Goal: Entertainment & Leisure: Browse casually

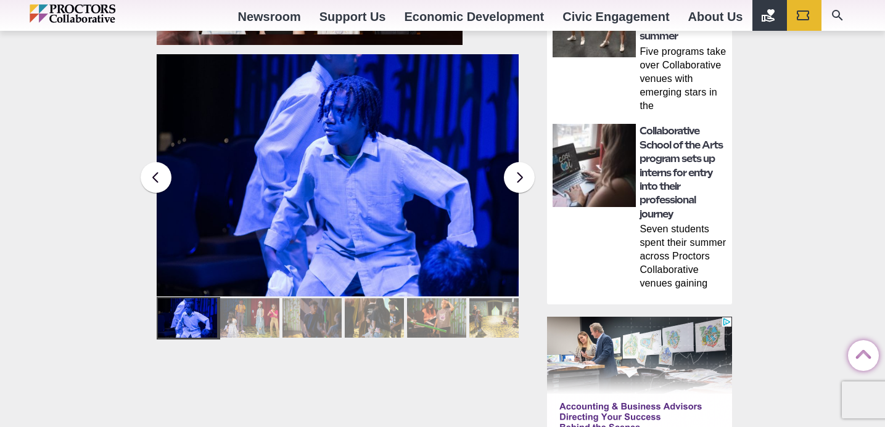
scroll to position [897, 0]
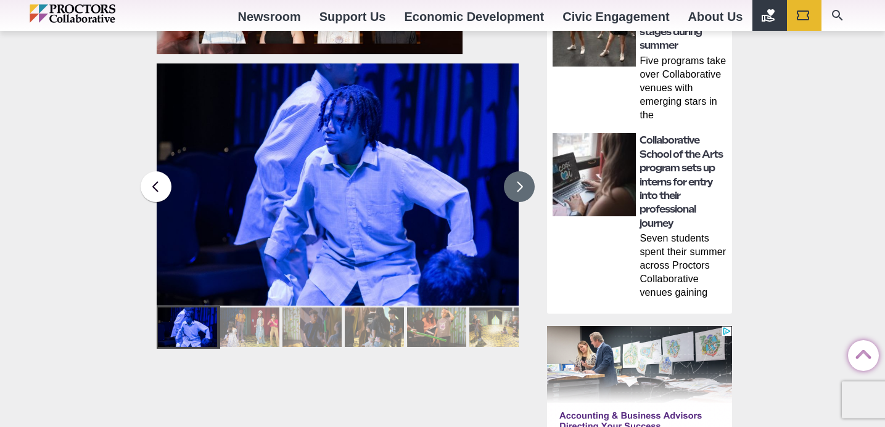
click at [517, 189] on button at bounding box center [519, 186] width 31 height 31
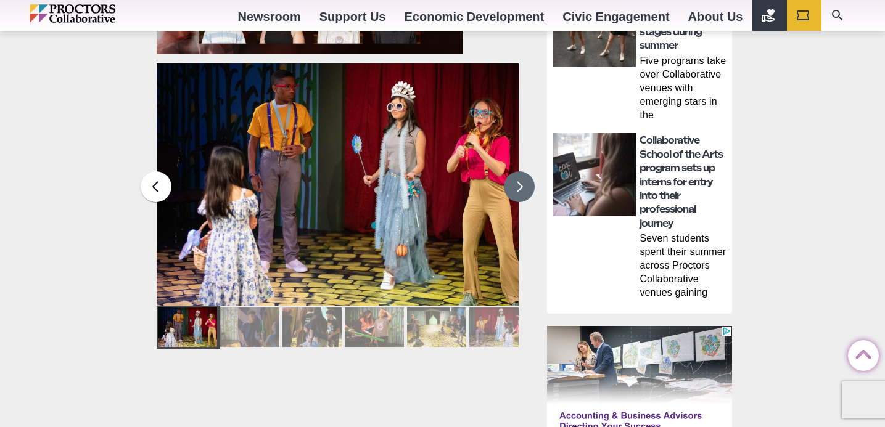
click at [523, 187] on button at bounding box center [519, 186] width 31 height 31
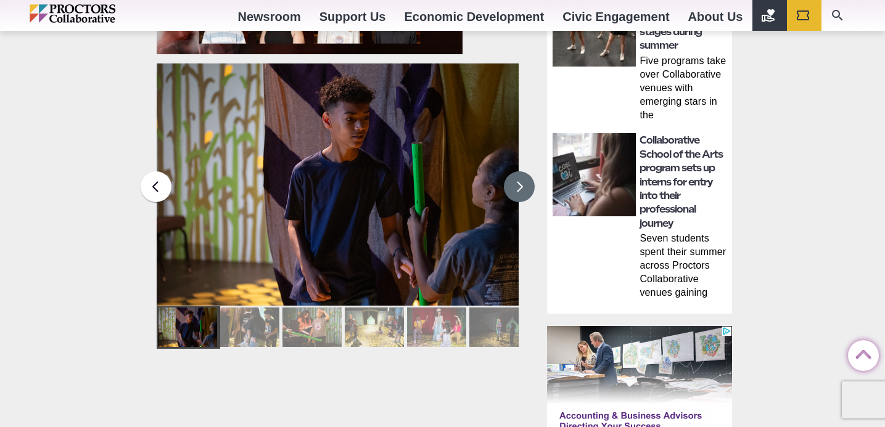
click at [527, 186] on button at bounding box center [519, 186] width 31 height 31
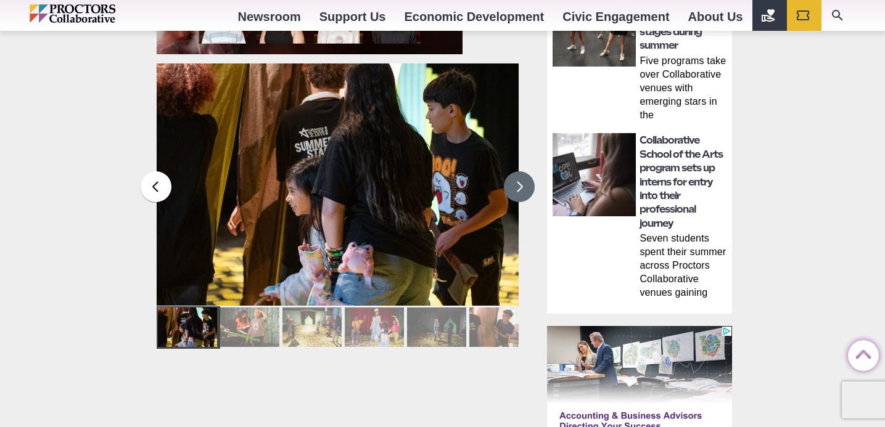
click at [530, 186] on button at bounding box center [519, 186] width 31 height 31
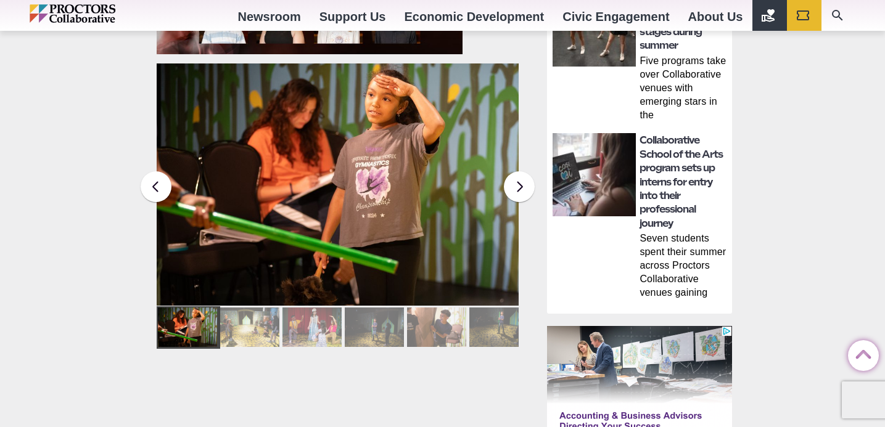
click at [538, 184] on main "Capital Repertory Theatre Collaborative School of the Arts * Summer Stage Young…" at bounding box center [344, 80] width 395 height 1683
click at [517, 191] on button at bounding box center [519, 186] width 31 height 31
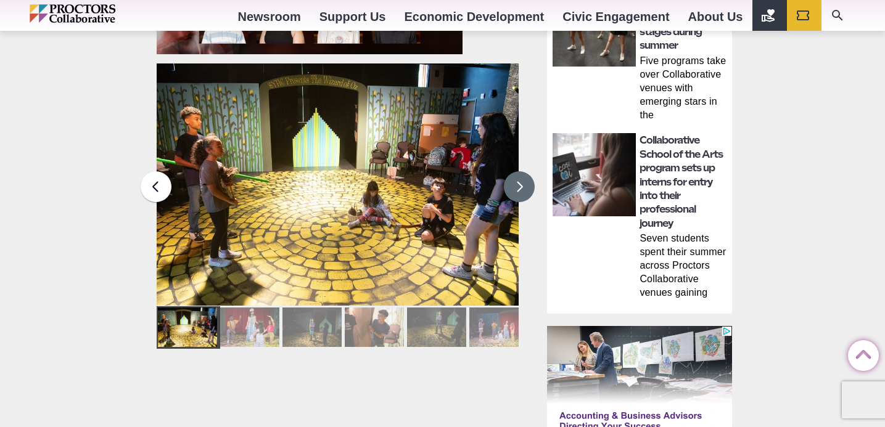
click at [517, 191] on button at bounding box center [519, 186] width 31 height 31
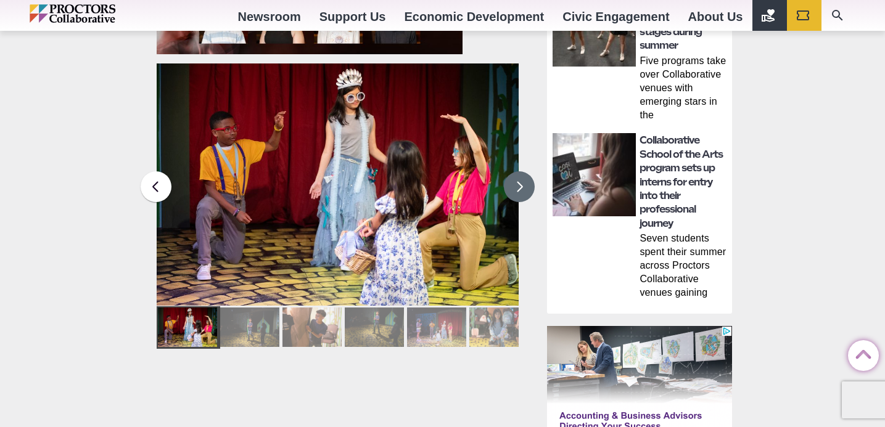
click at [517, 189] on button at bounding box center [519, 186] width 31 height 31
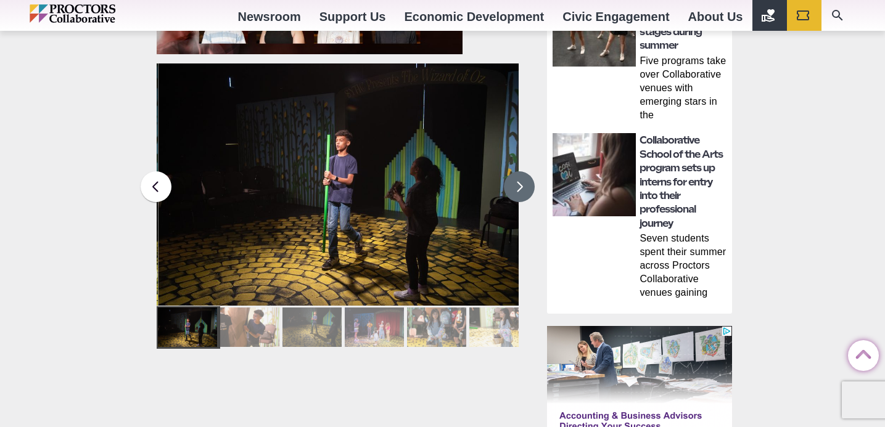
click at [518, 188] on button at bounding box center [519, 186] width 31 height 31
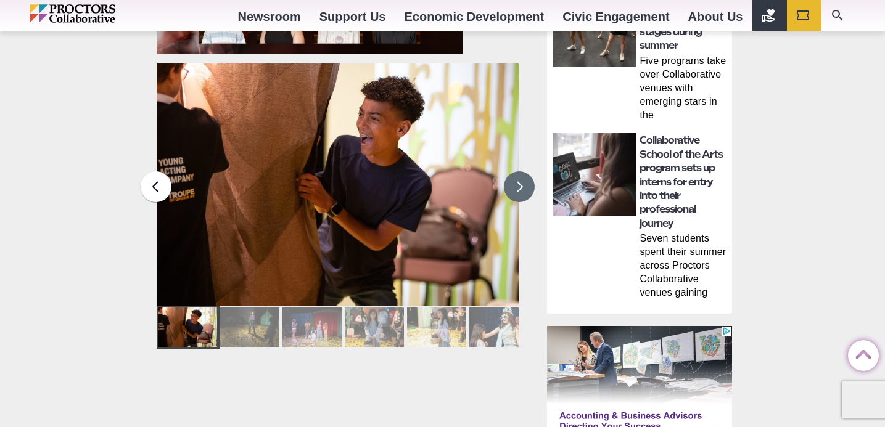
click at [518, 188] on button at bounding box center [519, 186] width 31 height 31
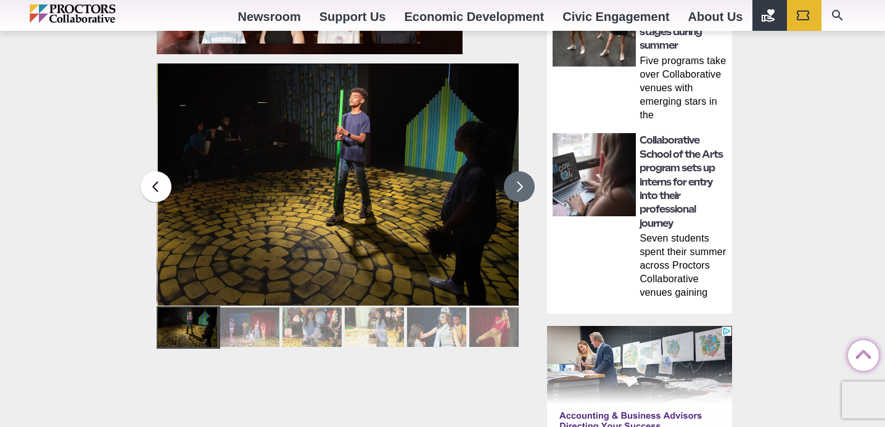
click at [519, 188] on button at bounding box center [519, 186] width 31 height 31
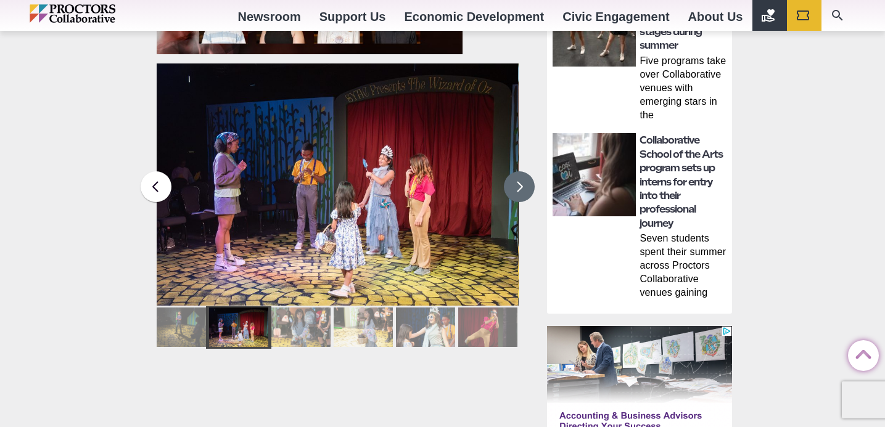
click at [521, 187] on button at bounding box center [519, 186] width 31 height 31
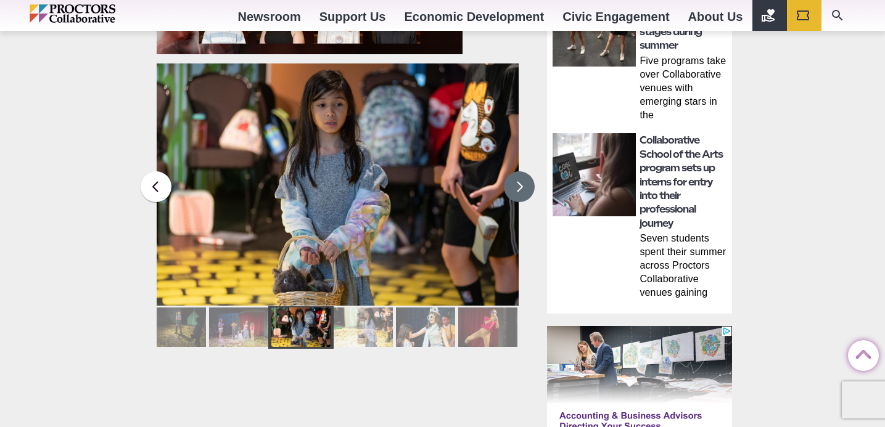
click at [522, 187] on button at bounding box center [519, 186] width 31 height 31
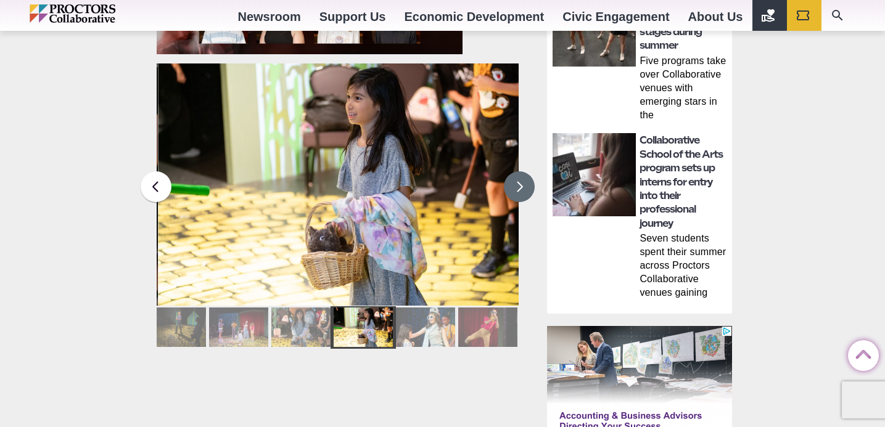
click at [522, 187] on button at bounding box center [519, 186] width 31 height 31
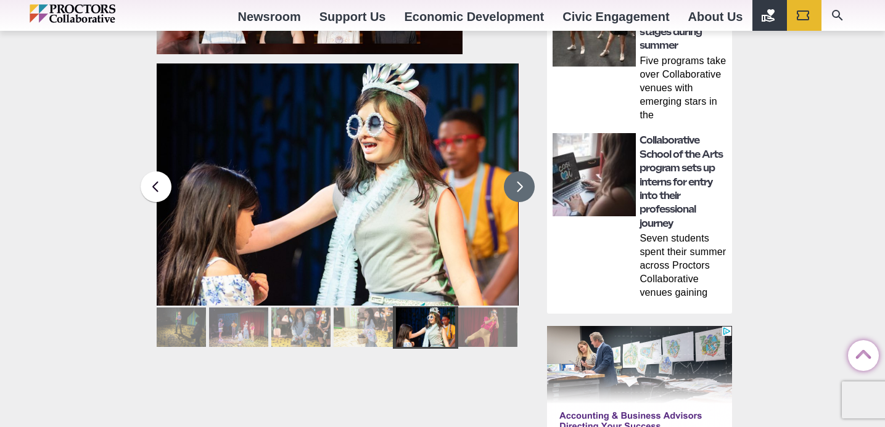
click at [522, 187] on button at bounding box center [519, 186] width 31 height 31
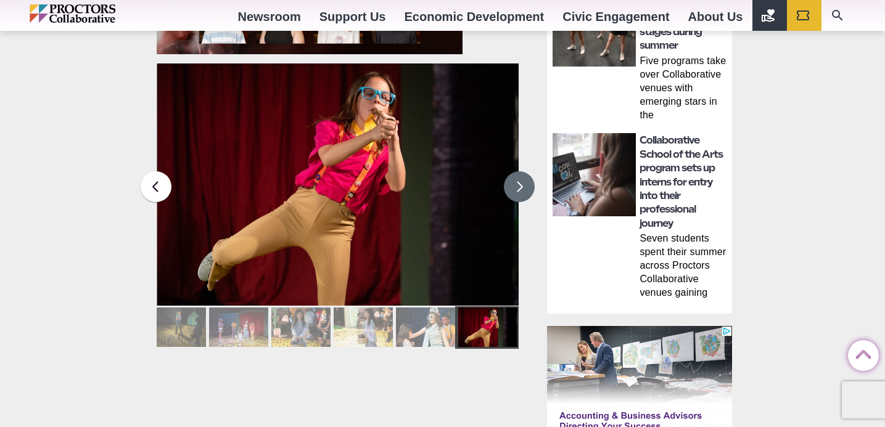
click at [523, 186] on button at bounding box center [519, 186] width 31 height 31
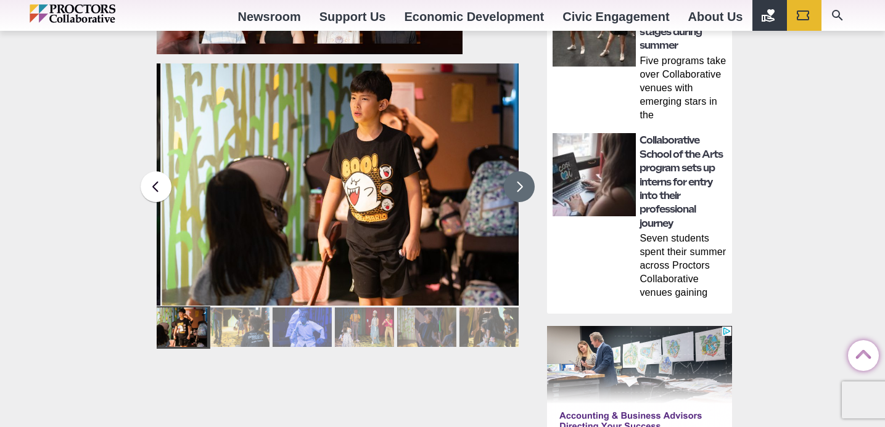
click at [526, 186] on button at bounding box center [519, 186] width 31 height 31
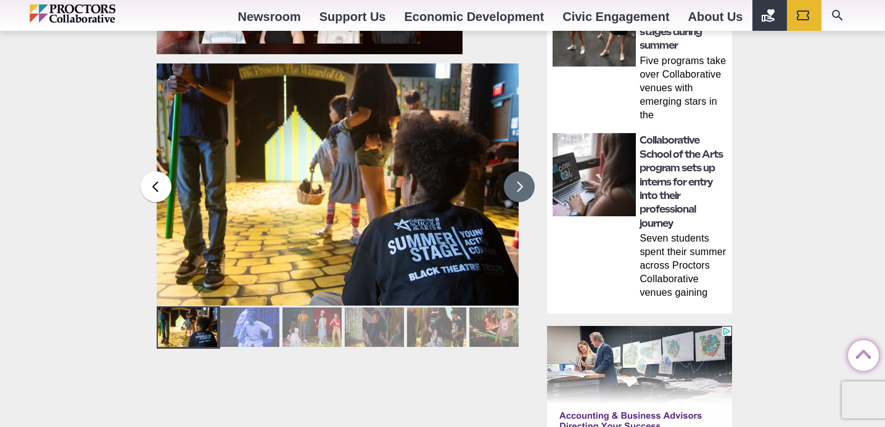
click at [526, 186] on button at bounding box center [519, 186] width 31 height 31
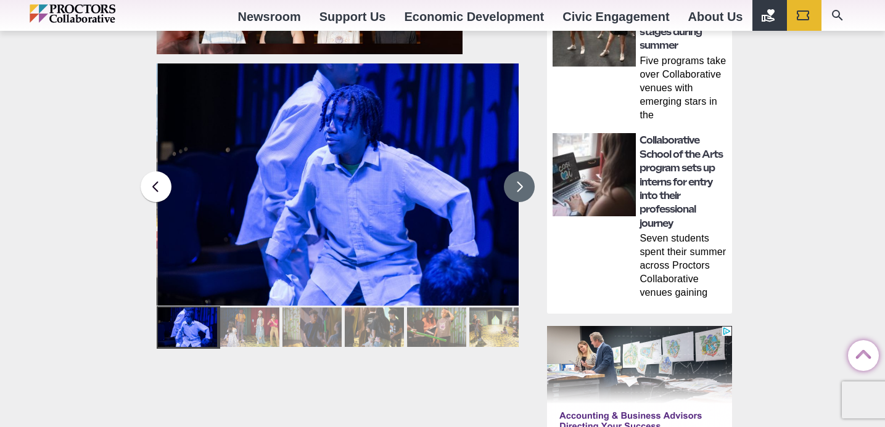
click at [526, 186] on button at bounding box center [519, 186] width 31 height 31
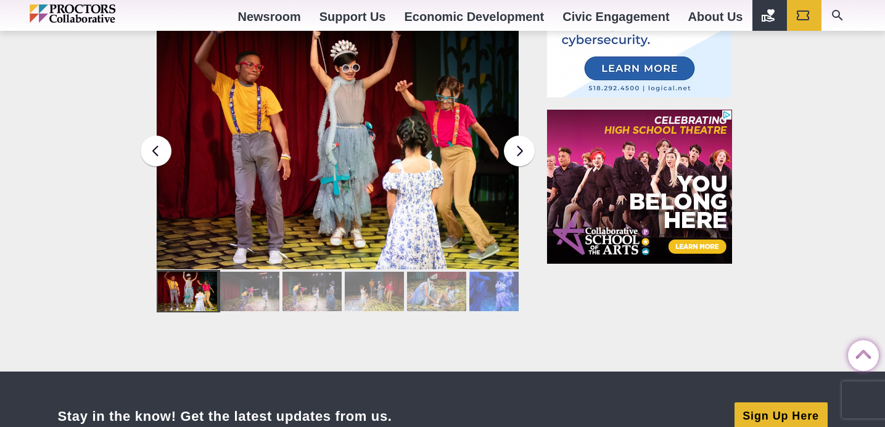
scroll to position [1446, 0]
click at [517, 149] on button at bounding box center [519, 151] width 31 height 31
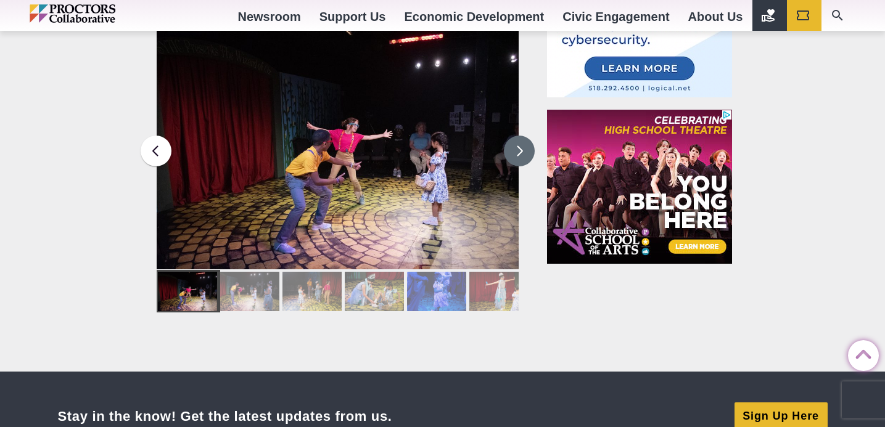
click at [517, 149] on button at bounding box center [519, 151] width 31 height 31
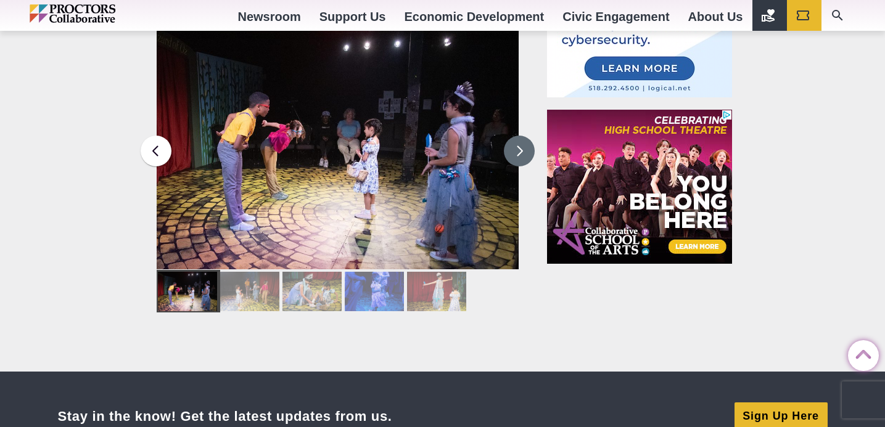
click at [517, 149] on button at bounding box center [519, 151] width 31 height 31
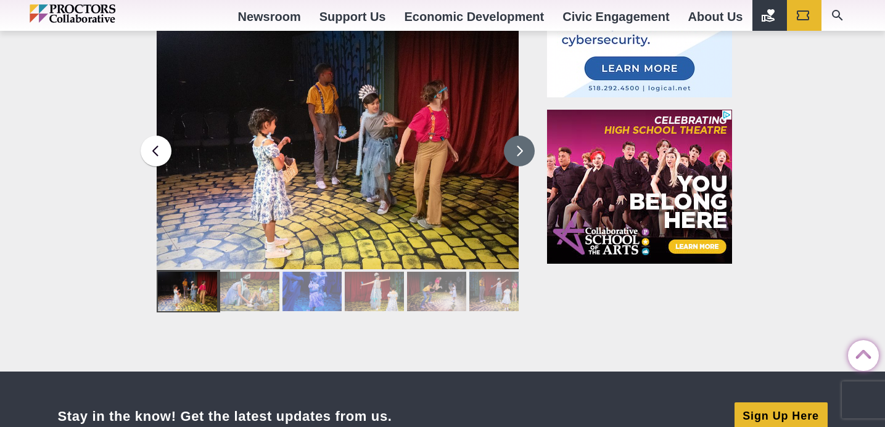
click at [519, 149] on button at bounding box center [519, 151] width 31 height 31
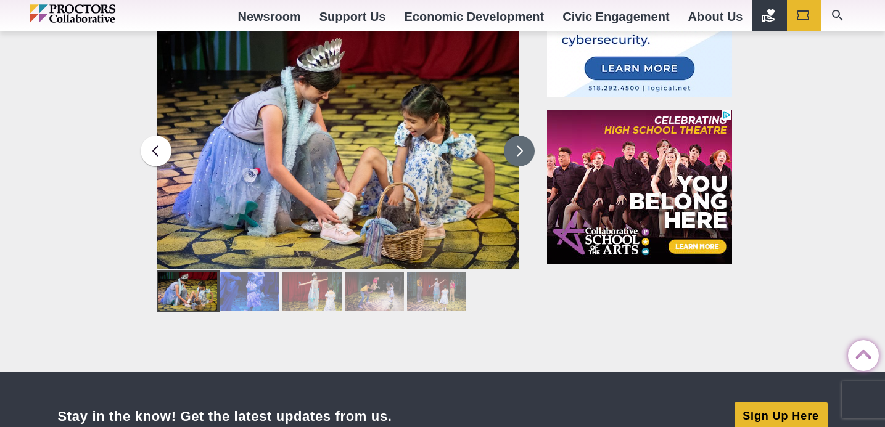
click at [521, 150] on button at bounding box center [519, 151] width 31 height 31
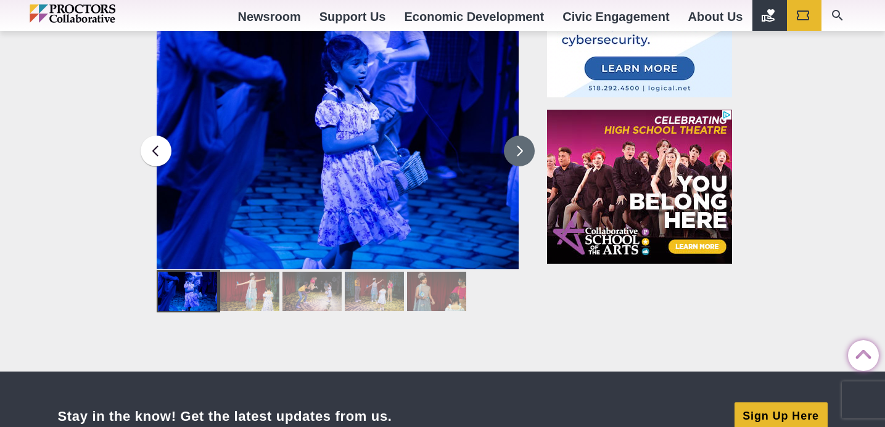
click at [522, 150] on button at bounding box center [519, 151] width 31 height 31
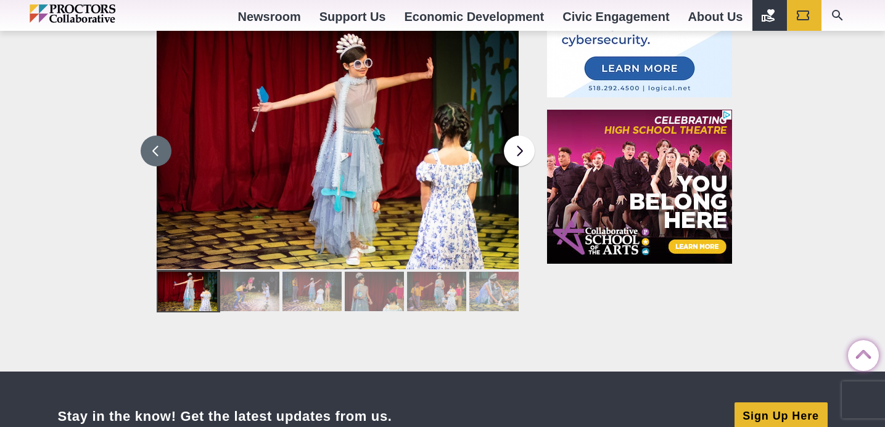
click at [163, 153] on button at bounding box center [156, 151] width 31 height 31
